Goal: Transaction & Acquisition: Download file/media

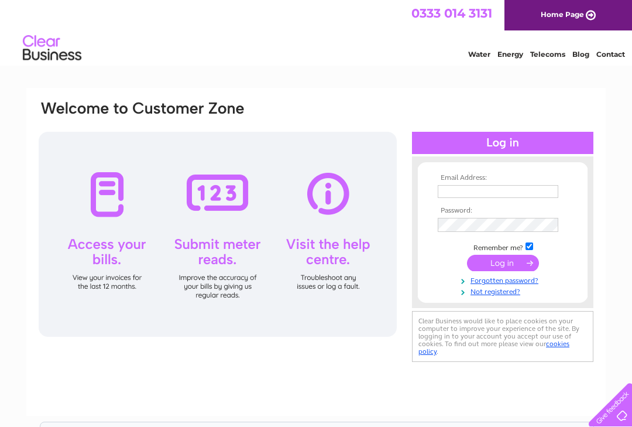
click at [482, 191] on input "text" at bounding box center [498, 191] width 121 height 13
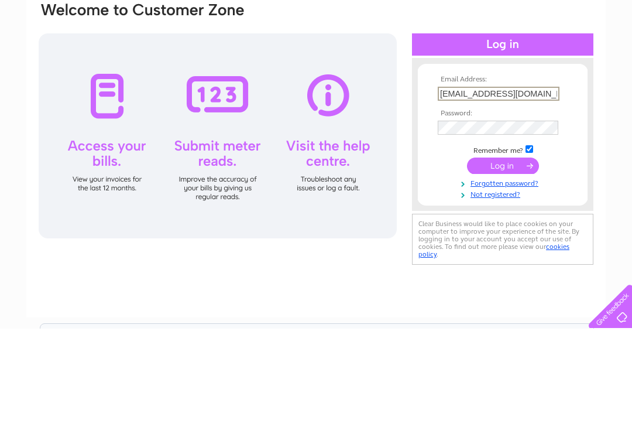
type input "wmmcmillan@btinternet.com"
click at [507, 256] on input "submit" at bounding box center [503, 264] width 72 height 16
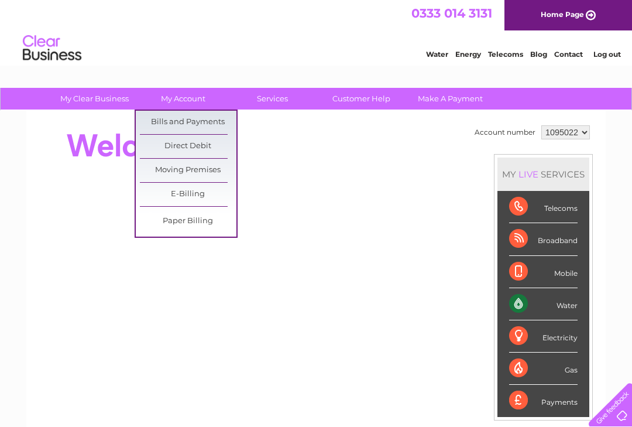
click at [184, 126] on link "Bills and Payments" at bounding box center [188, 122] width 97 height 23
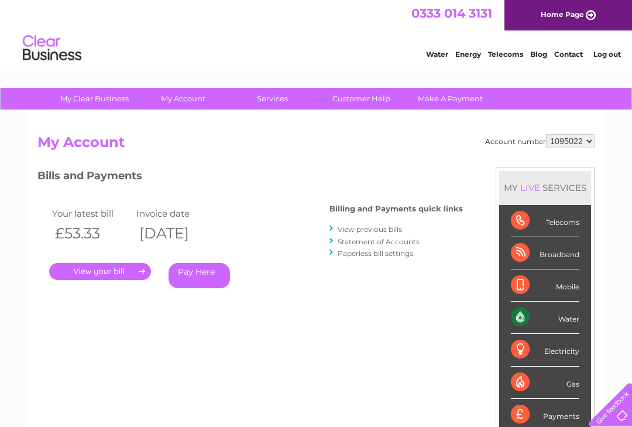
click at [106, 272] on link "." at bounding box center [100, 271] width 102 height 17
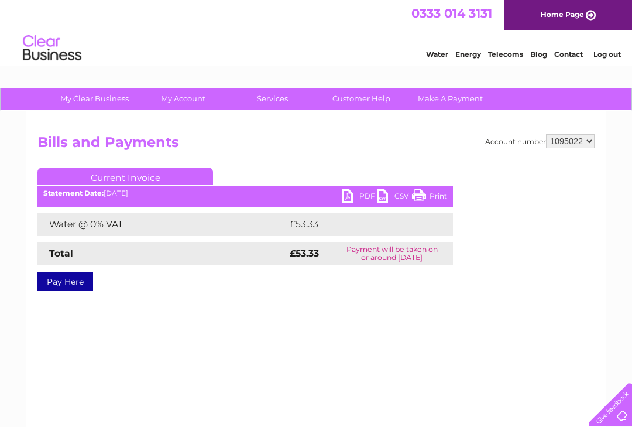
click at [350, 197] on link "PDF" at bounding box center [359, 197] width 35 height 17
